Goal: Information Seeking & Learning: Learn about a topic

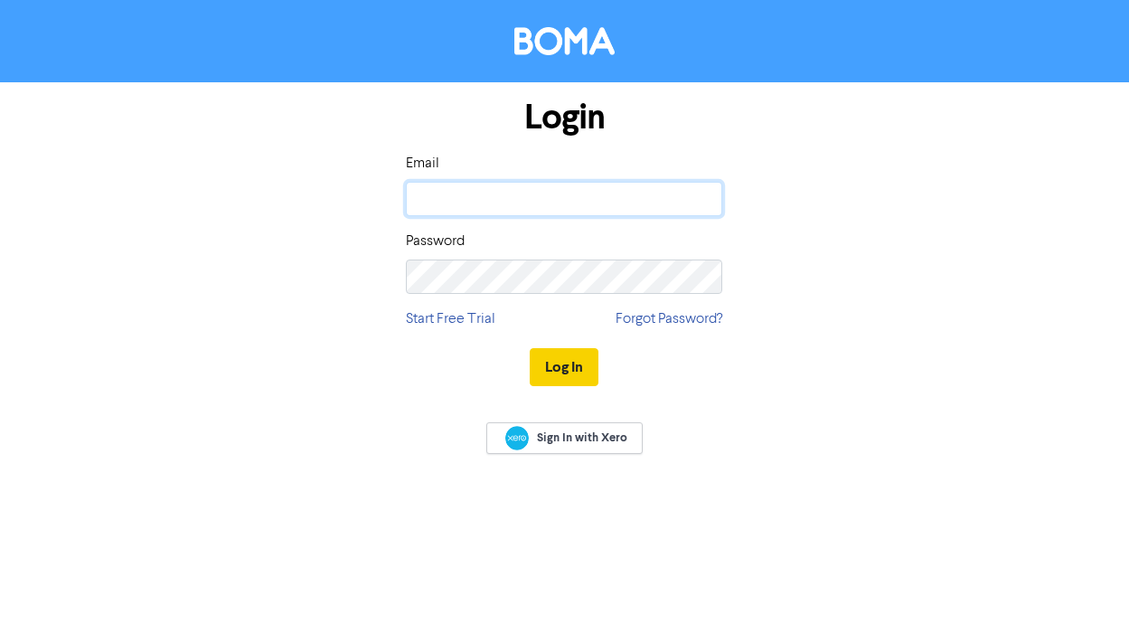
type input "[PERSON_NAME][EMAIL_ADDRESS][DOMAIN_NAME]"
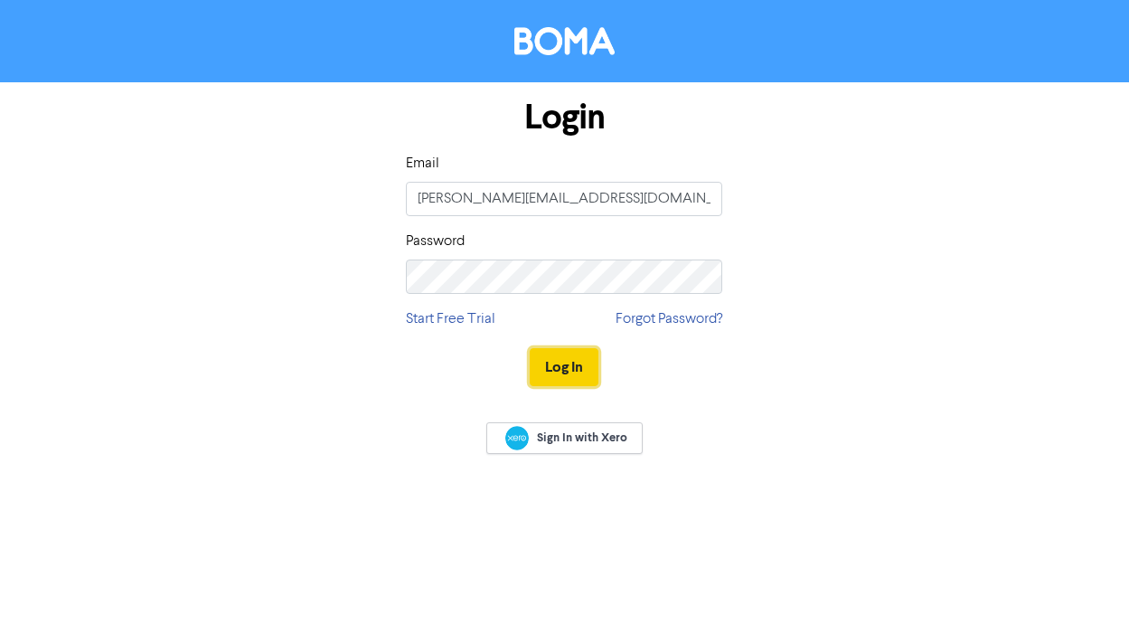
click at [535, 352] on button "Log In" at bounding box center [564, 367] width 69 height 38
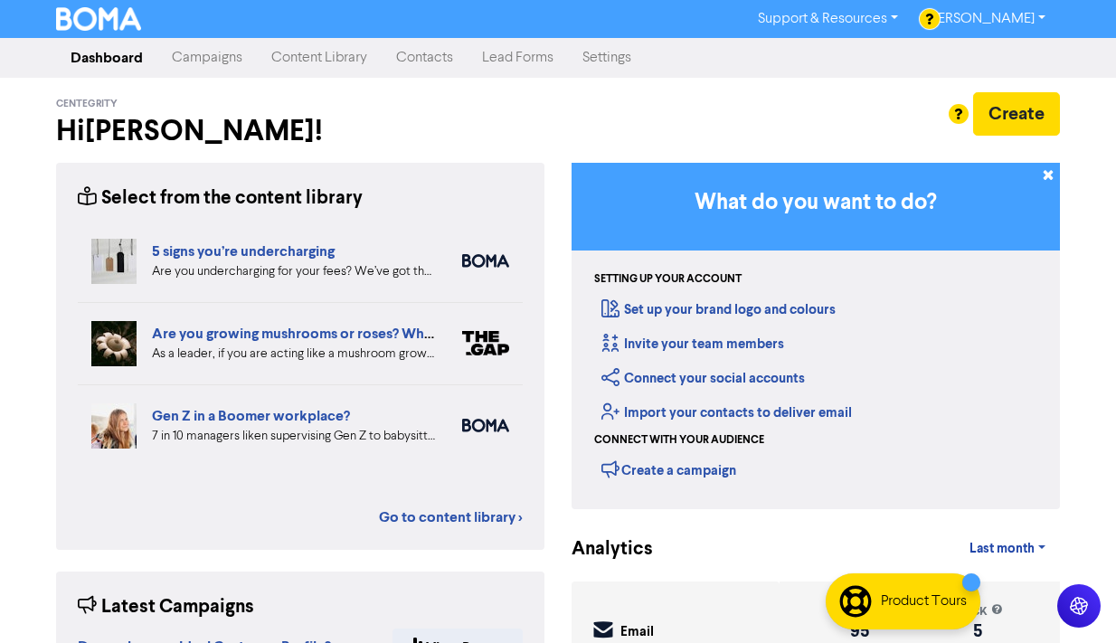
click at [294, 61] on link "Content Library" at bounding box center [319, 58] width 125 height 36
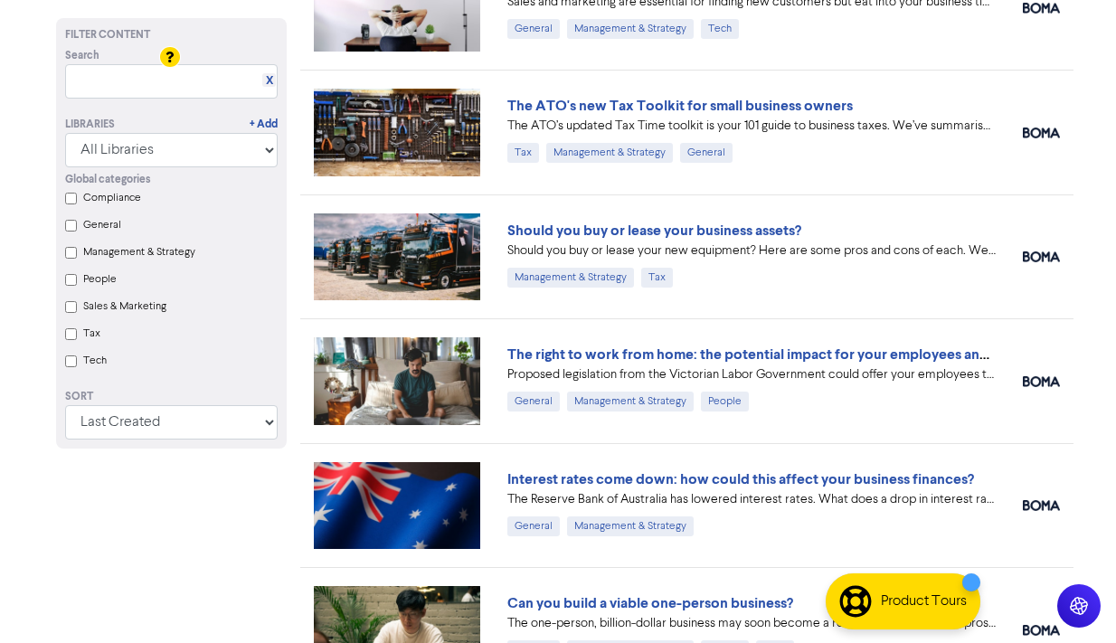
scroll to position [271, 0]
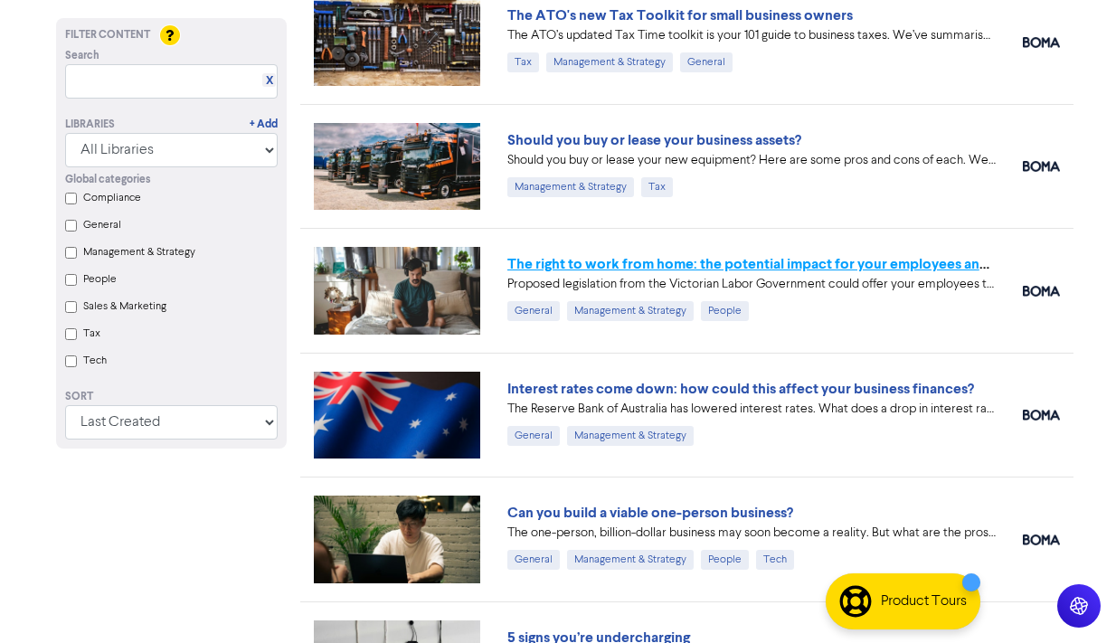
click at [855, 260] on link "The right to work from home: the potential impact for your employees and busine…" at bounding box center [777, 264] width 540 height 18
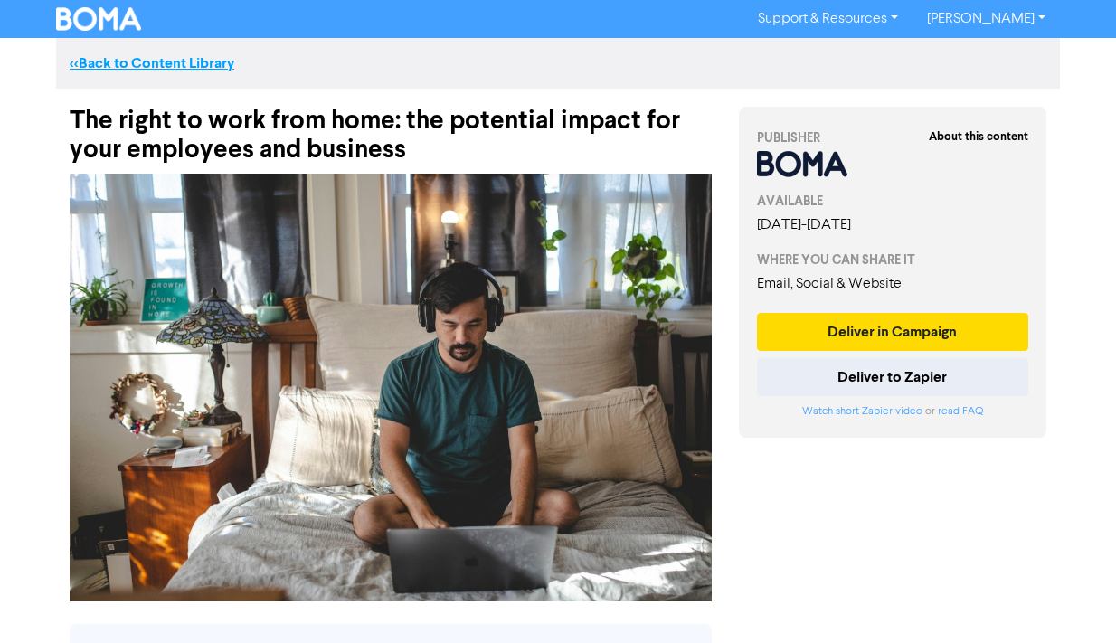
click at [129, 61] on link "<< Back to Content Library" at bounding box center [152, 63] width 165 height 18
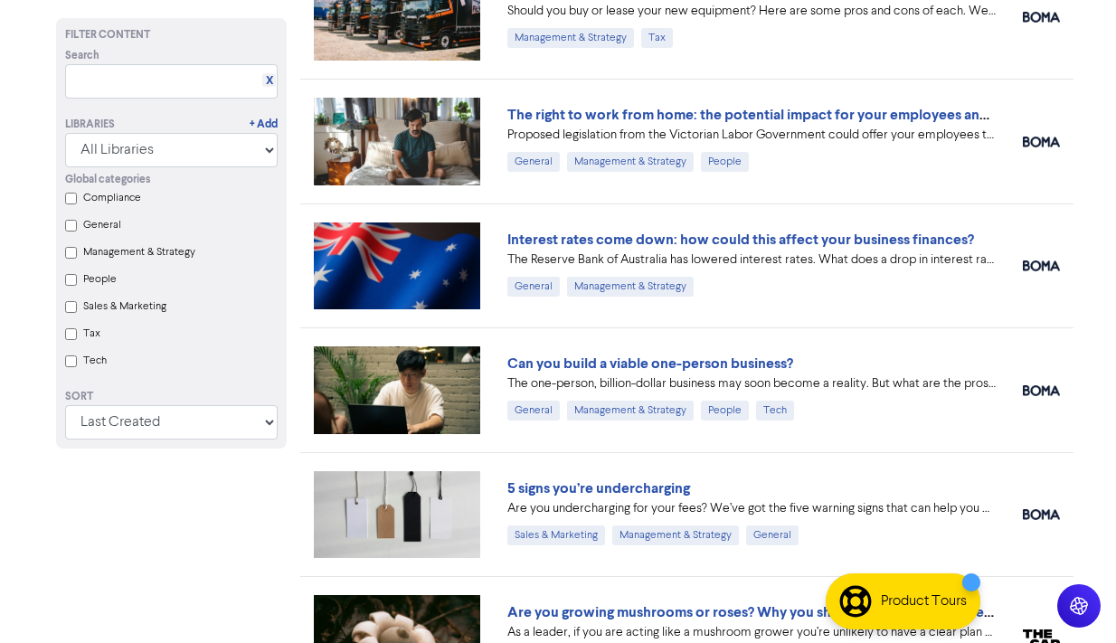
scroll to position [452, 0]
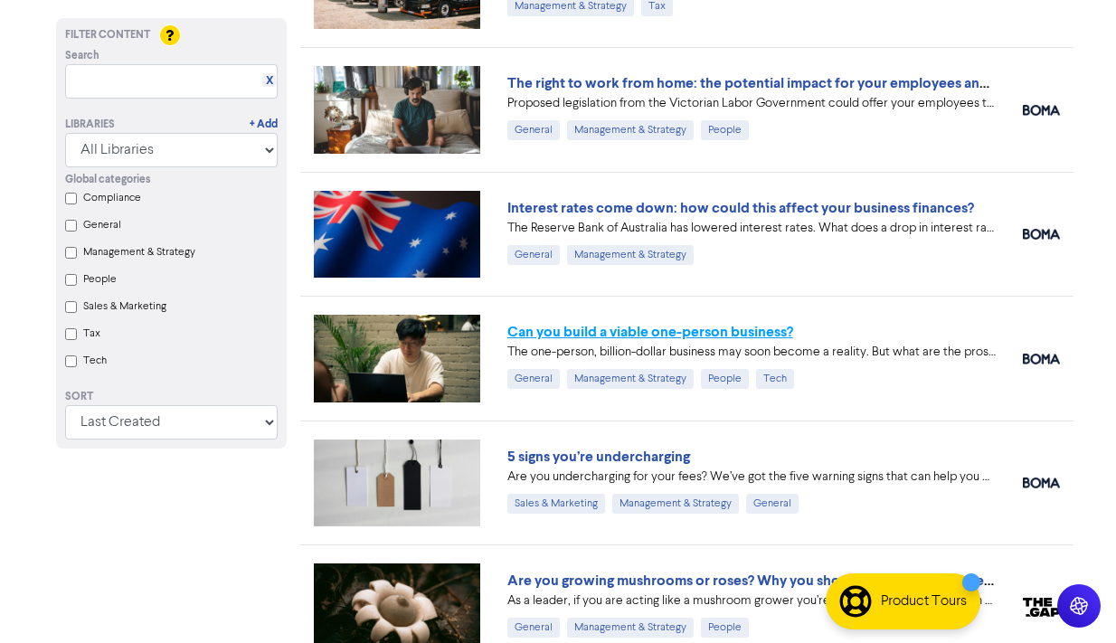
click at [698, 330] on link "Can you build a viable one-person business?" at bounding box center [650, 332] width 286 height 18
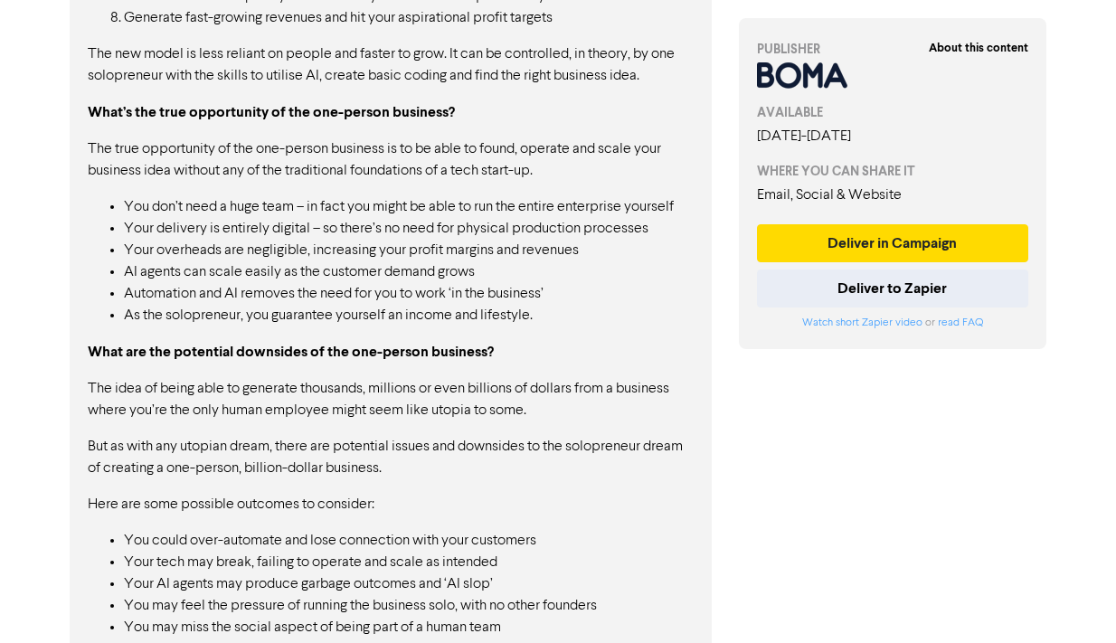
scroll to position [2075, 0]
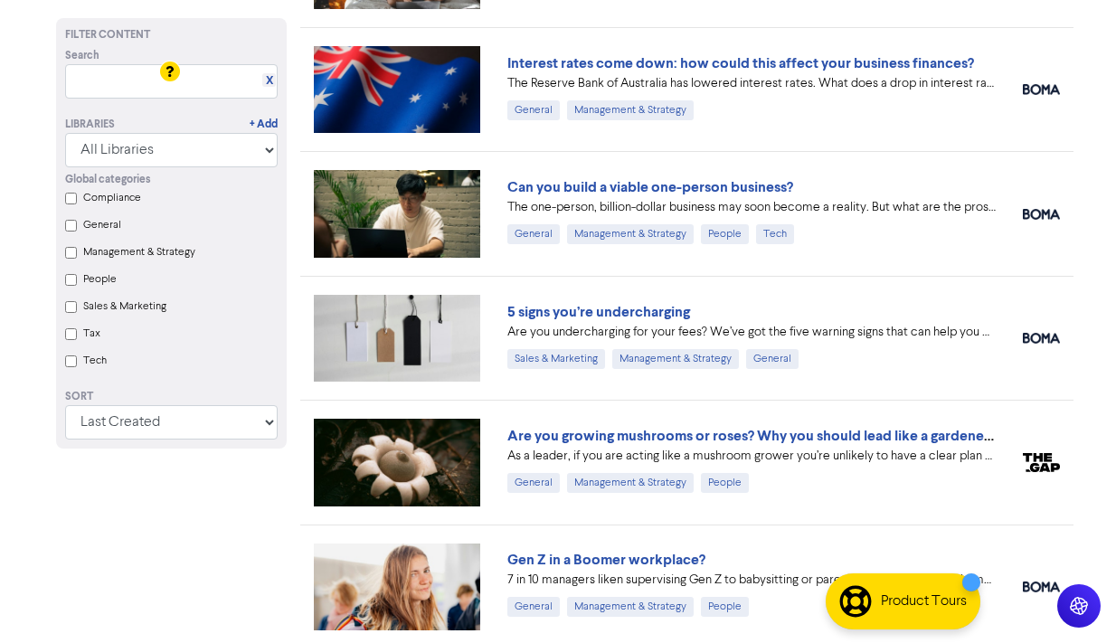
scroll to position [633, 0]
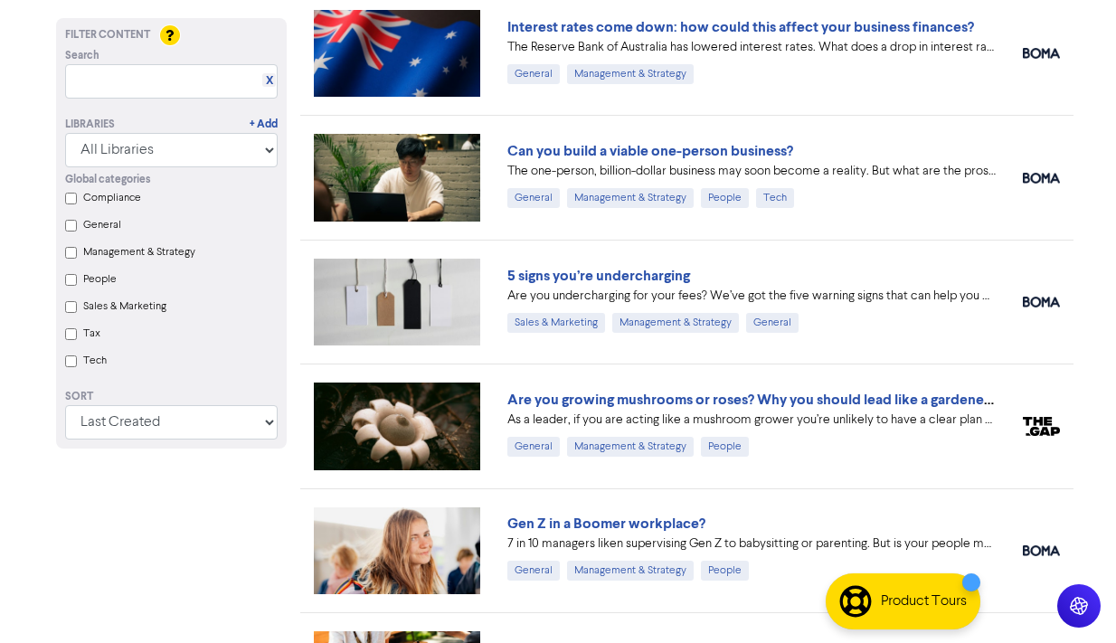
click at [652, 278] on link "5 signs you’re undercharging" at bounding box center [598, 276] width 183 height 18
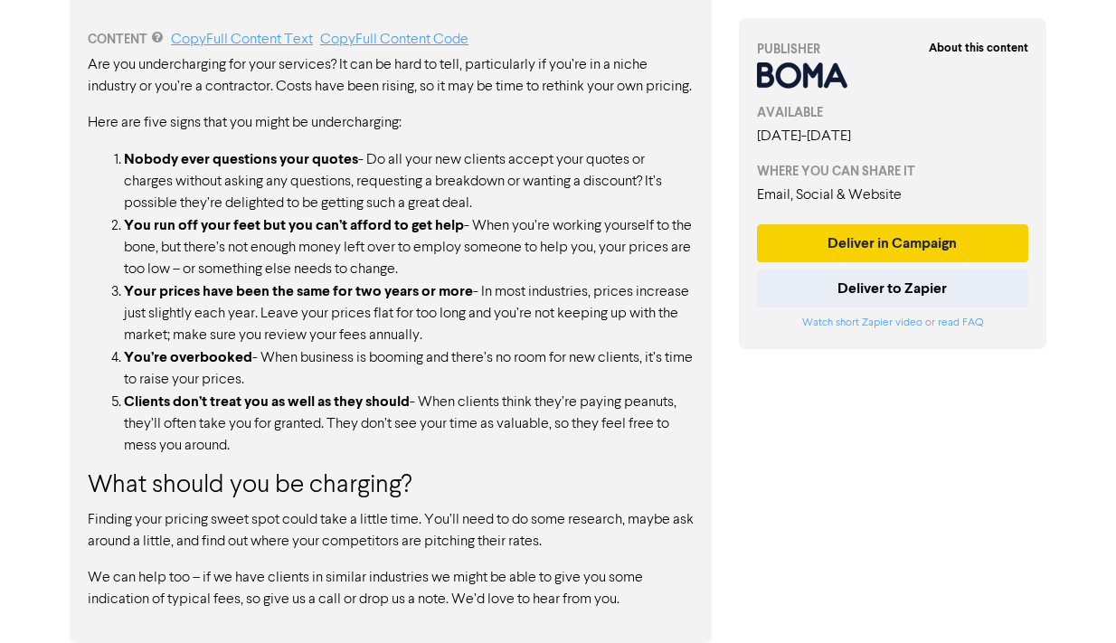
scroll to position [963, 0]
